Goal: Task Accomplishment & Management: Use online tool/utility

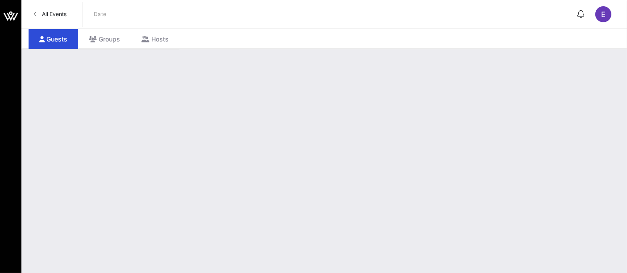
click at [54, 16] on span "All Events" at bounding box center [54, 14] width 25 height 7
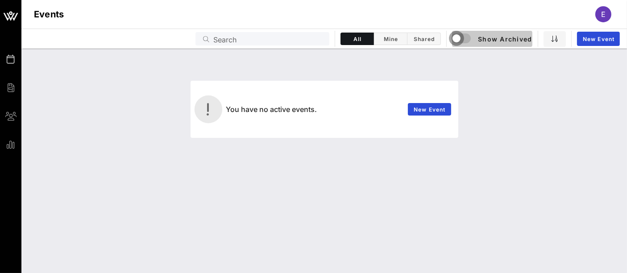
click at [463, 39] on div "button" at bounding box center [456, 38] width 12 height 12
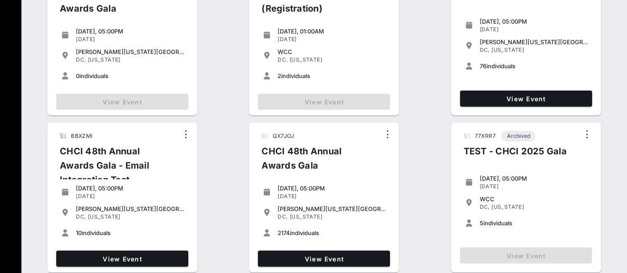
scroll to position [256, 0]
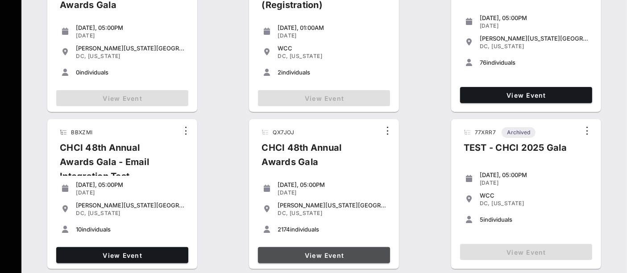
click at [321, 259] on link "View Event" at bounding box center [324, 255] width 132 height 16
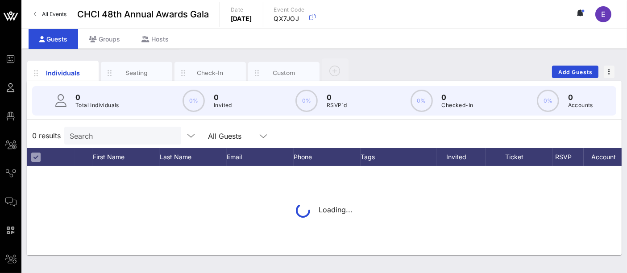
click at [126, 143] on div "Search" at bounding box center [122, 136] width 104 height 18
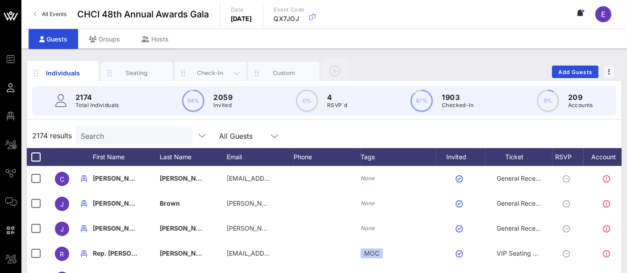
click at [207, 73] on div "Check-In" at bounding box center [210, 73] width 40 height 8
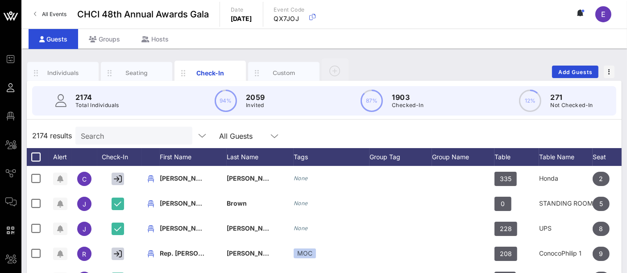
click at [106, 134] on input "Search" at bounding box center [133, 136] width 104 height 12
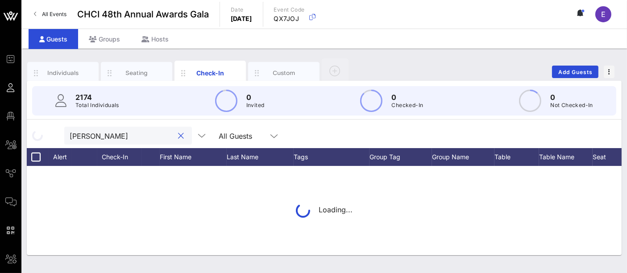
type input "patsy"
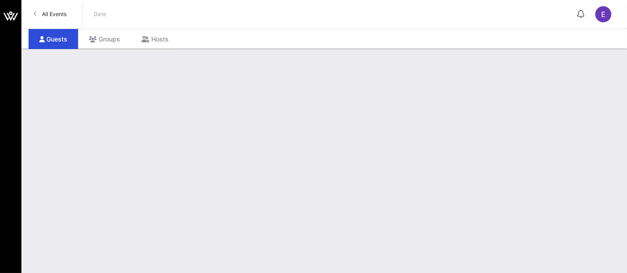
click at [55, 19] on link "All Events" at bounding box center [50, 14] width 43 height 14
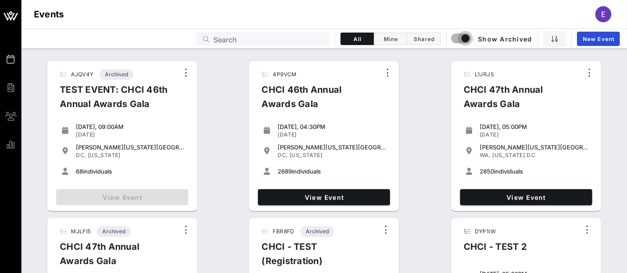
scroll to position [256, 0]
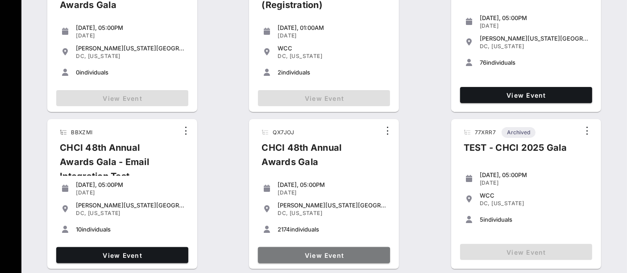
click at [332, 256] on span "View Event" at bounding box center [323, 256] width 125 height 8
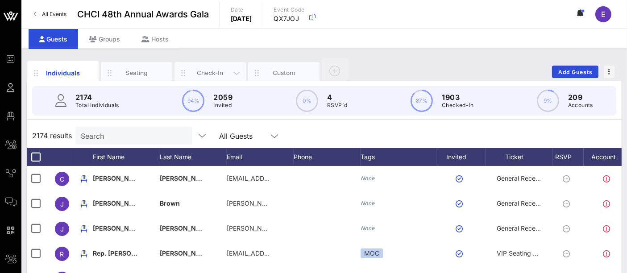
click at [209, 76] on div "Check-In" at bounding box center [210, 73] width 40 height 8
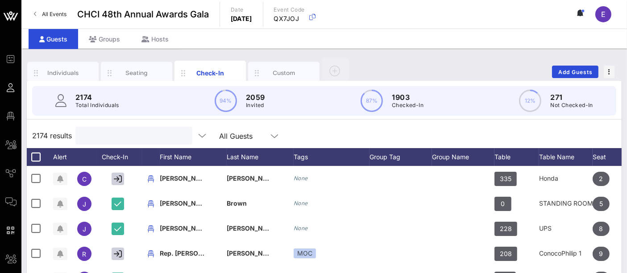
click at [124, 136] on input "text" at bounding box center [133, 136] width 104 height 12
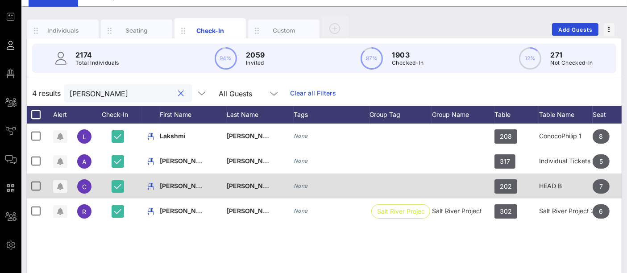
scroll to position [49, 0]
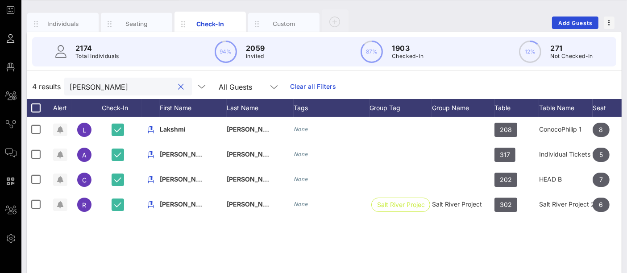
click at [99, 83] on input "[PERSON_NAME]" at bounding box center [122, 87] width 104 height 12
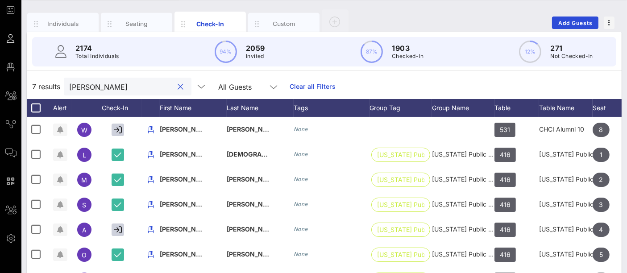
click at [111, 90] on input "[PERSON_NAME]" at bounding box center [121, 87] width 104 height 12
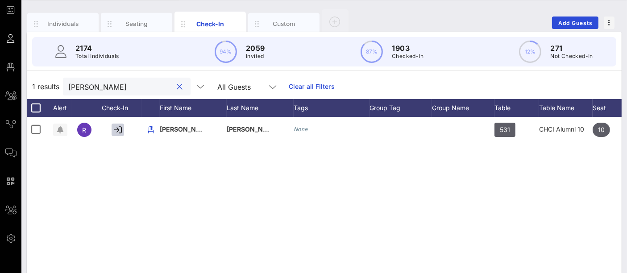
click at [99, 85] on input "[PERSON_NAME]" at bounding box center [120, 87] width 104 height 12
type input "hante"
